Goal: Information Seeking & Learning: Learn about a topic

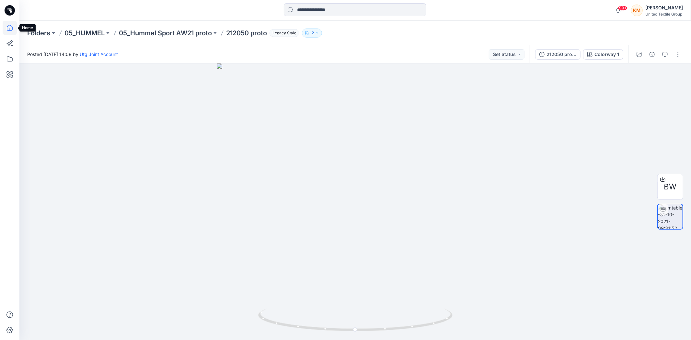
click at [10, 25] on icon at bounding box center [10, 28] width 14 height 14
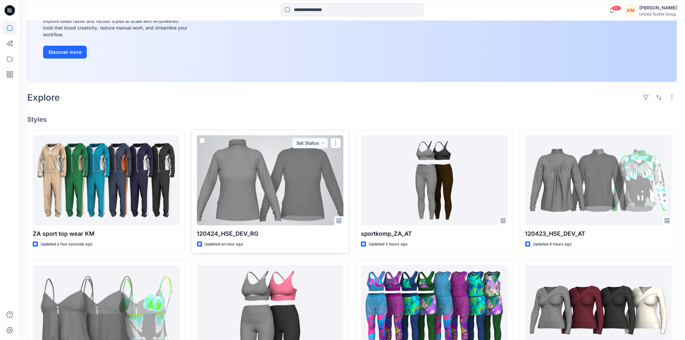
scroll to position [144, 0]
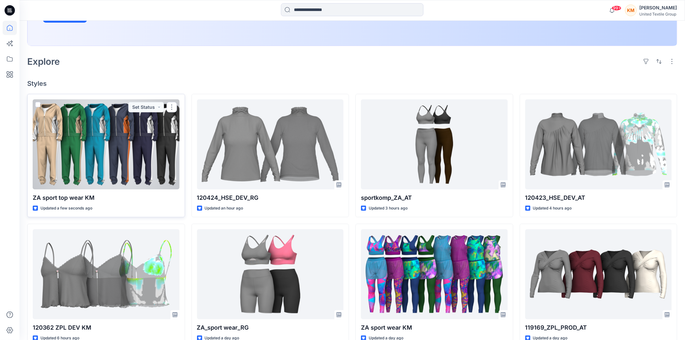
click at [104, 153] on div at bounding box center [106, 144] width 147 height 90
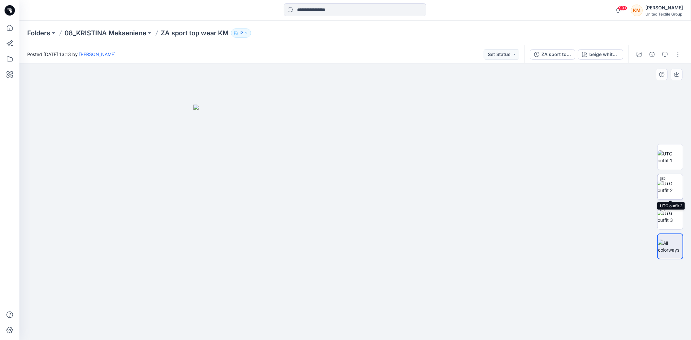
click at [669, 184] on img at bounding box center [670, 187] width 25 height 14
drag, startPoint x: 414, startPoint y: 327, endPoint x: 395, endPoint y: 276, distance: 54.7
click at [408, 313] on icon at bounding box center [356, 321] width 196 height 24
click at [8, 28] on icon at bounding box center [10, 28] width 14 height 14
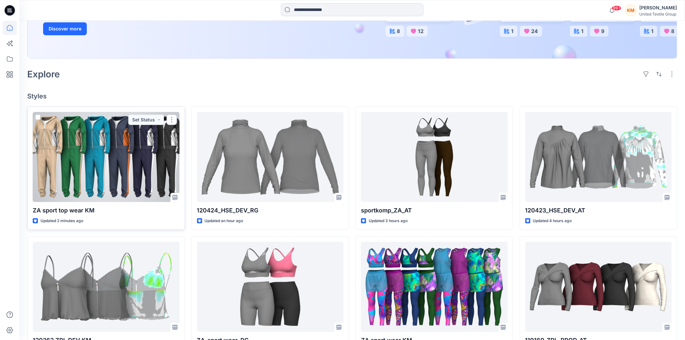
scroll to position [144, 0]
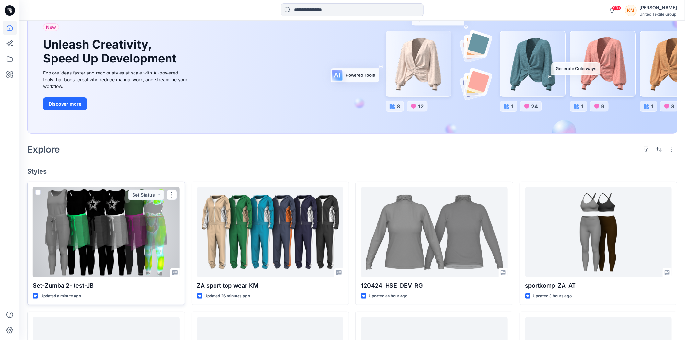
scroll to position [72, 0]
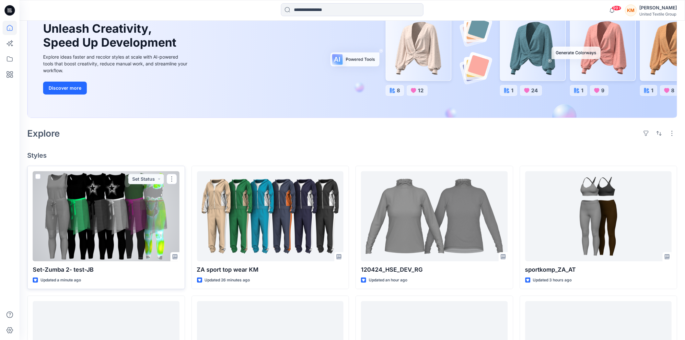
click at [121, 213] on div at bounding box center [106, 216] width 147 height 90
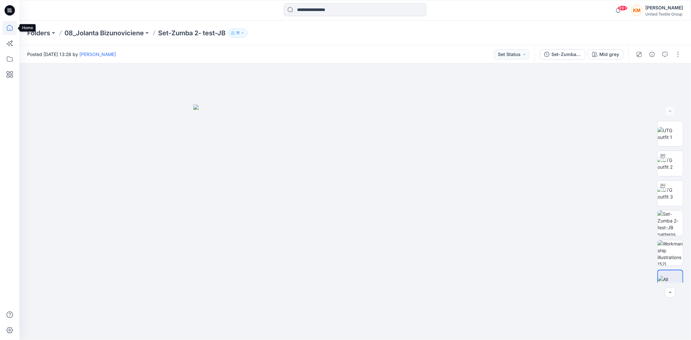
click at [7, 25] on icon at bounding box center [10, 28] width 14 height 14
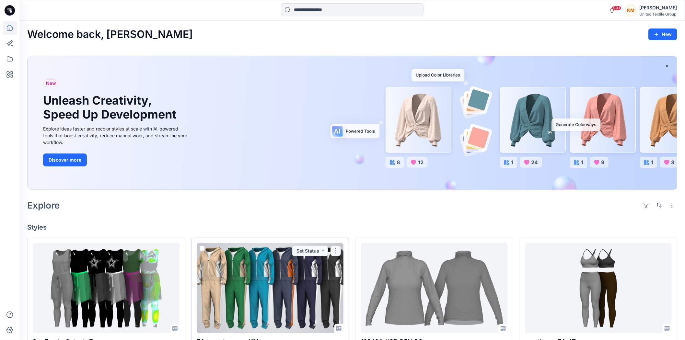
click at [338, 251] on button "button" at bounding box center [336, 251] width 10 height 10
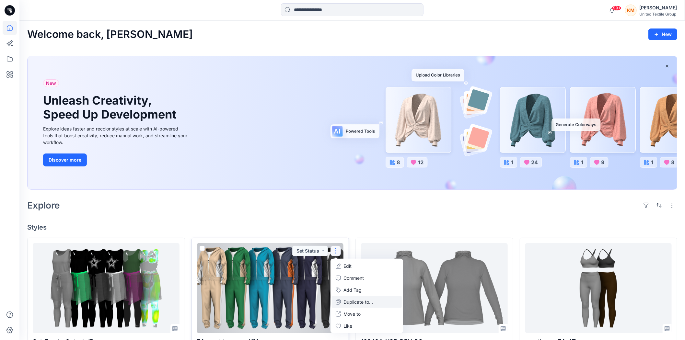
click at [350, 303] on p "Duplicate to..." at bounding box center [357, 302] width 29 height 7
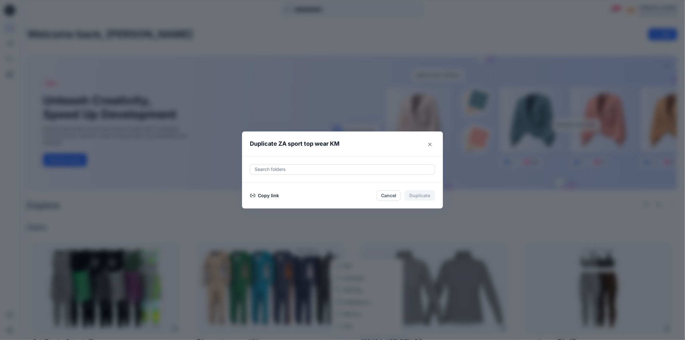
click at [273, 192] on button "Copy link" at bounding box center [264, 196] width 29 height 8
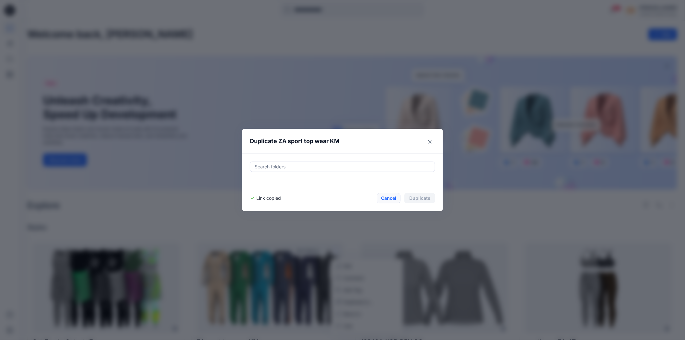
click at [397, 198] on button "Cancel" at bounding box center [389, 198] width 24 height 10
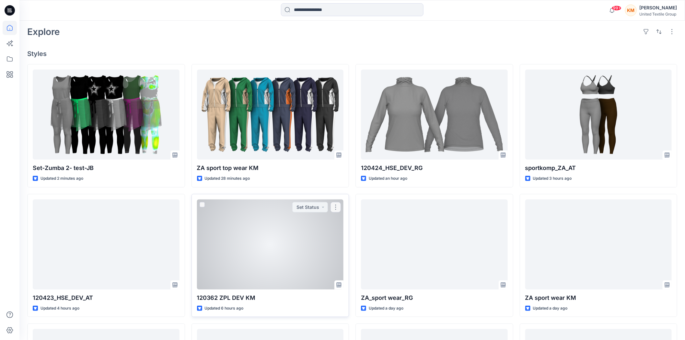
scroll to position [180, 0]
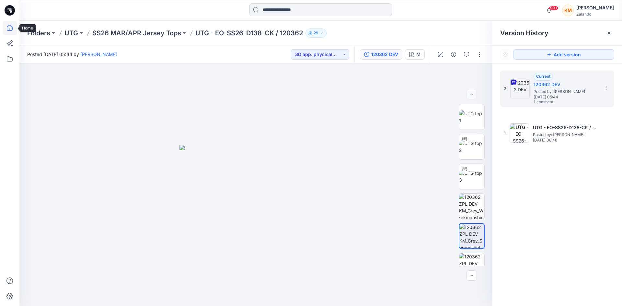
click at [13, 29] on icon at bounding box center [10, 28] width 14 height 14
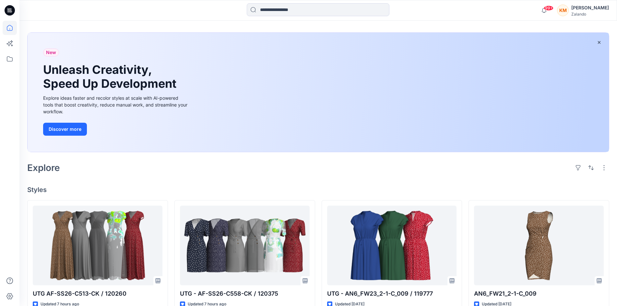
scroll to position [65, 0]
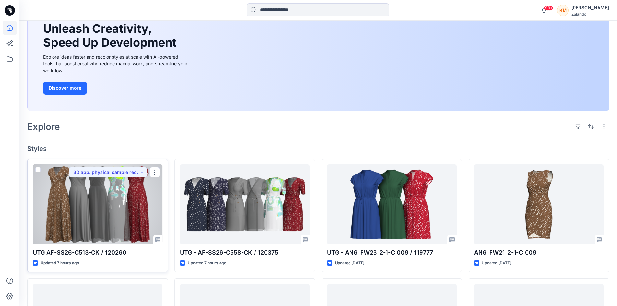
click at [135, 214] on div at bounding box center [98, 205] width 130 height 80
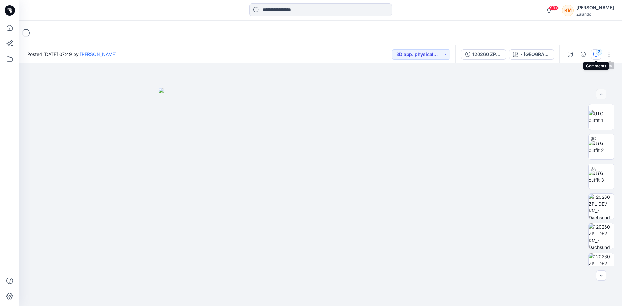
click at [599, 51] on div "2" at bounding box center [599, 52] width 6 height 6
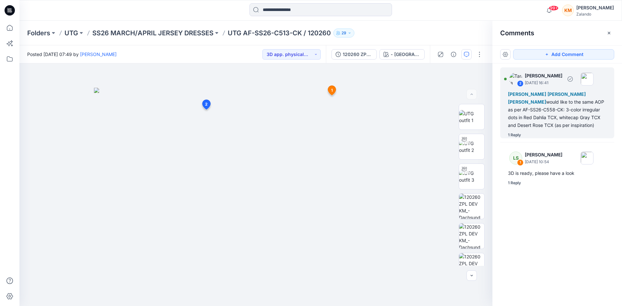
click at [518, 134] on div "1 Reply" at bounding box center [514, 135] width 13 height 6
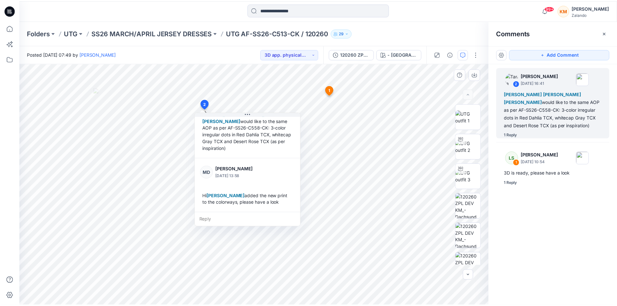
scroll to position [45, 0]
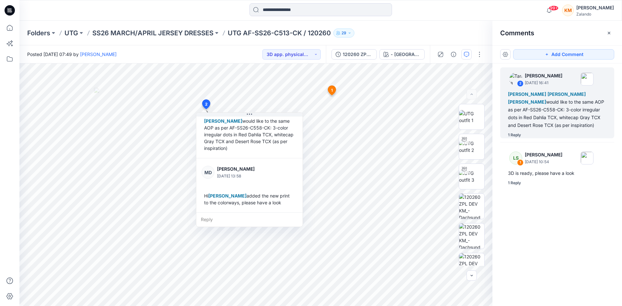
click at [538, 205] on div "2 [PERSON_NAME] [DATE] 16:41 [PERSON_NAME] [PERSON_NAME] [PERSON_NAME] would li…" at bounding box center [558, 173] width 130 height 219
click at [11, 26] on icon at bounding box center [10, 28] width 6 height 6
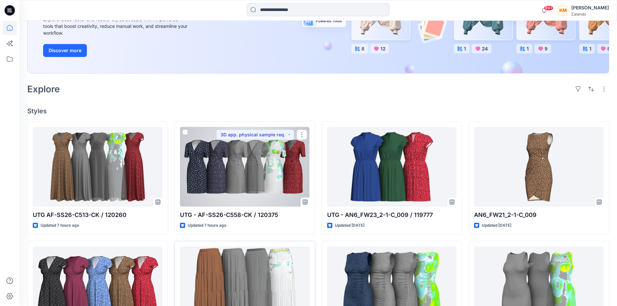
scroll to position [162, 0]
